Goal: Information Seeking & Learning: Learn about a topic

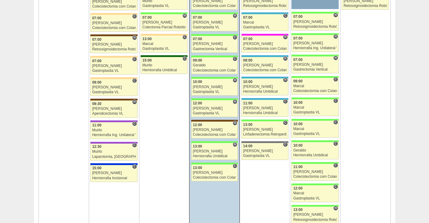
scroll to position [1024, 0]
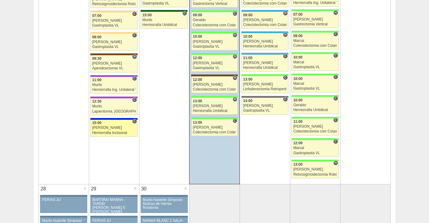
click at [117, 128] on div "[PERSON_NAME]" at bounding box center [114, 128] width 44 height 4
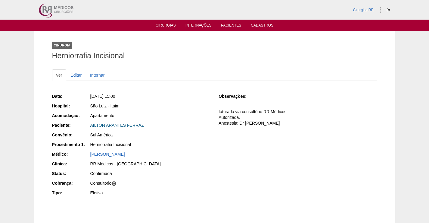
click at [123, 124] on link "AILTON ARANTES FERRAZ" at bounding box center [117, 125] width 54 height 5
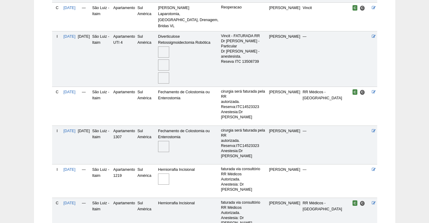
scroll to position [211, 0]
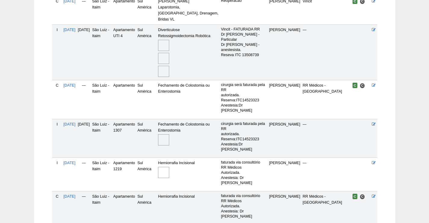
click at [169, 167] on img at bounding box center [163, 172] width 11 height 11
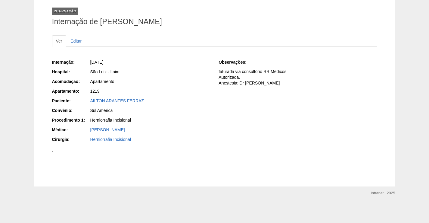
scroll to position [90, 0]
click at [53, 152] on img at bounding box center [52, 151] width 1 height 1
